Goal: Navigation & Orientation: Find specific page/section

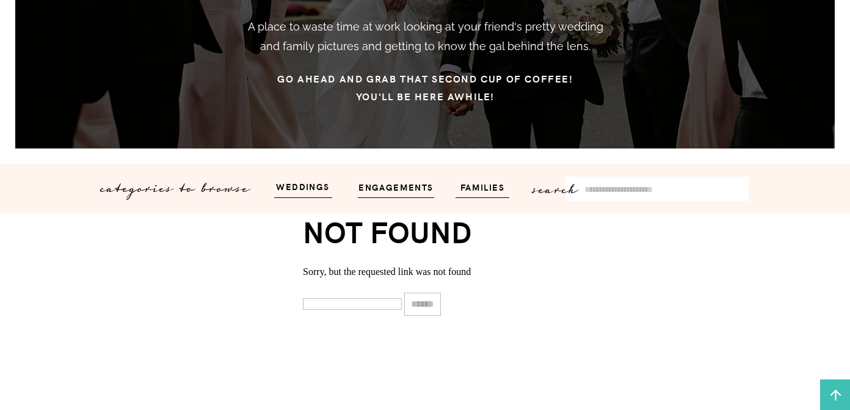
scroll to position [270, 0]
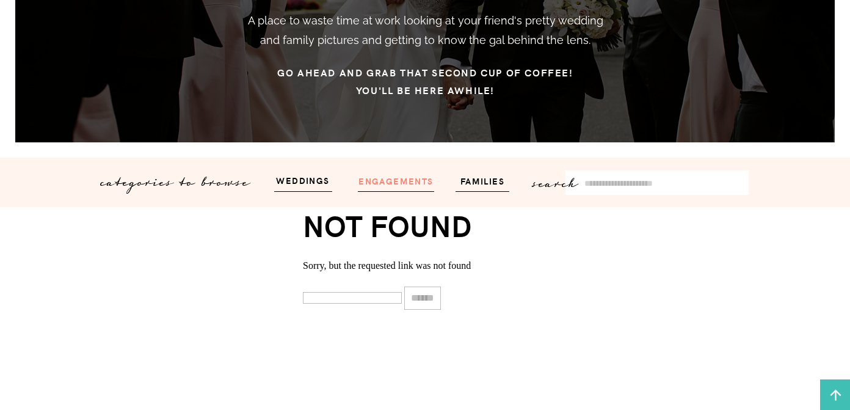
click at [392, 178] on h3 "engagements" at bounding box center [396, 180] width 84 height 14
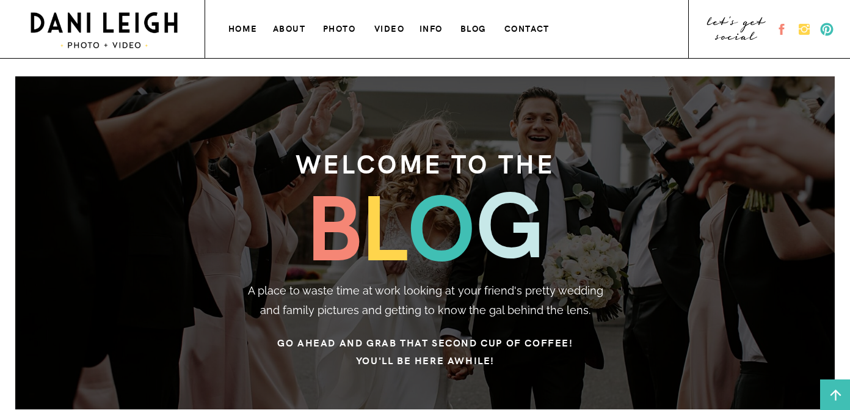
click at [435, 24] on h3 "info" at bounding box center [432, 27] width 26 height 13
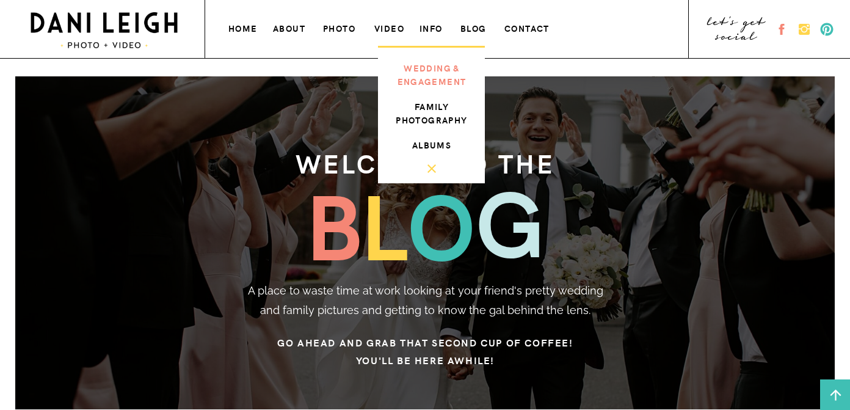
click at [424, 81] on h3 "wedding & engagement" at bounding box center [432, 73] width 82 height 24
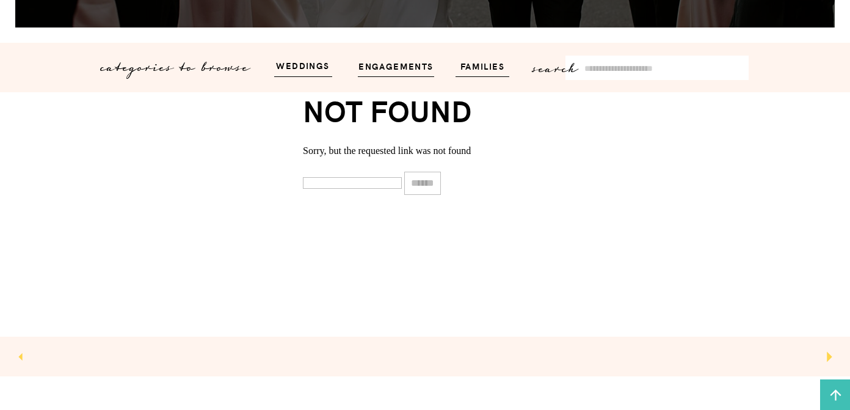
scroll to position [386, 0]
